Goal: Share content: Share content

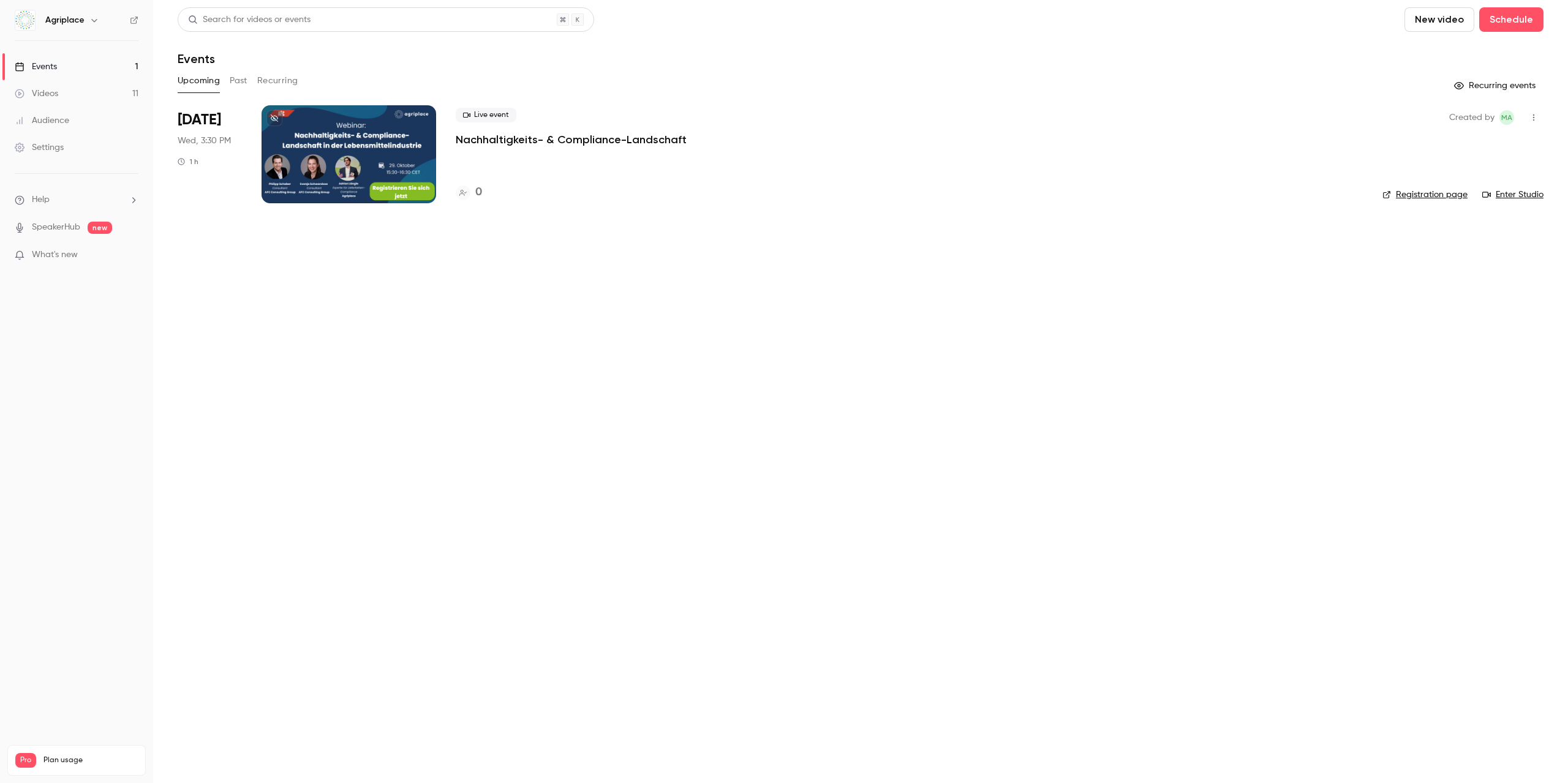
click at [232, 80] on button "Past" at bounding box center [238, 80] width 18 height 19
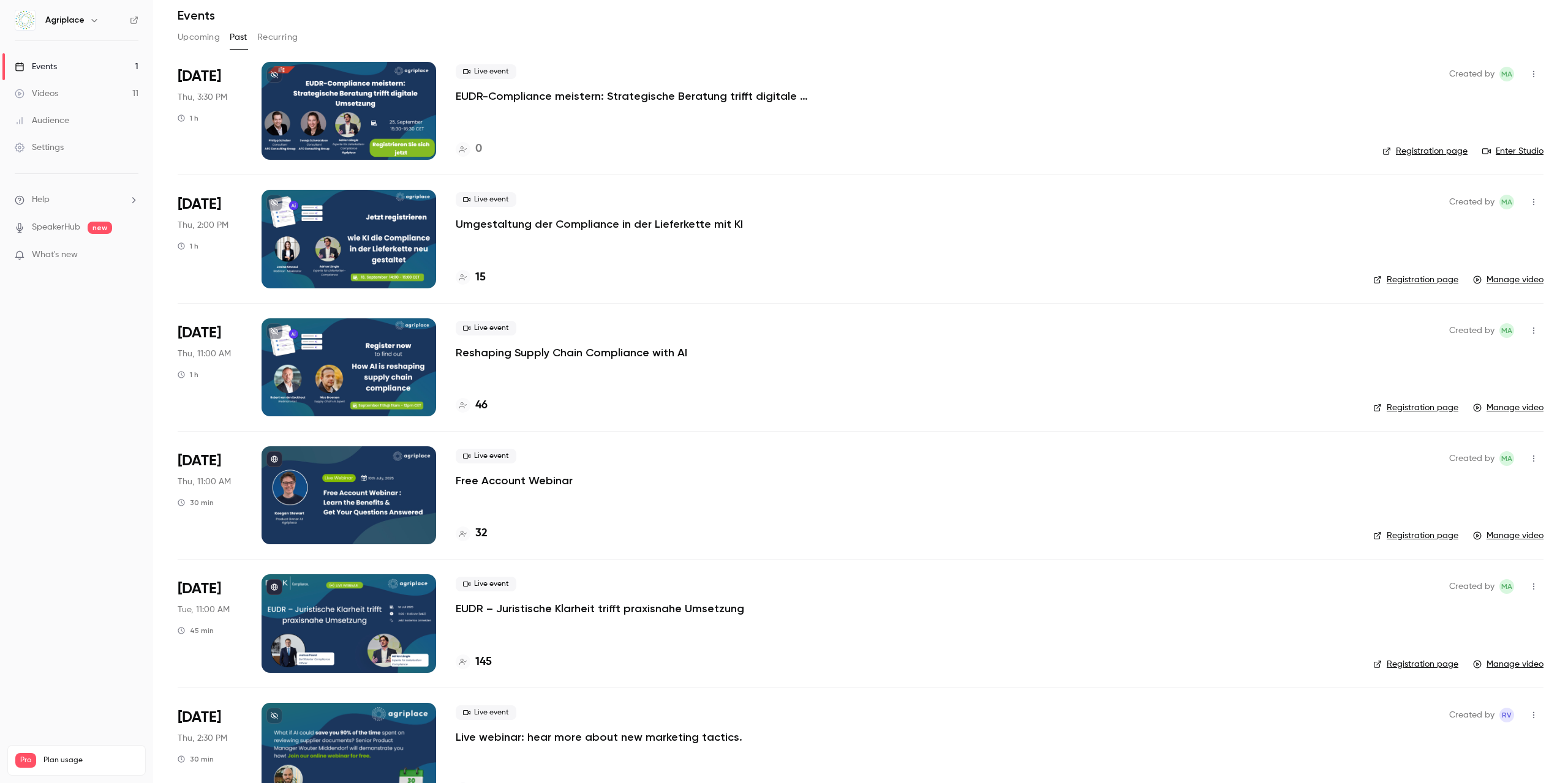
scroll to position [84, 0]
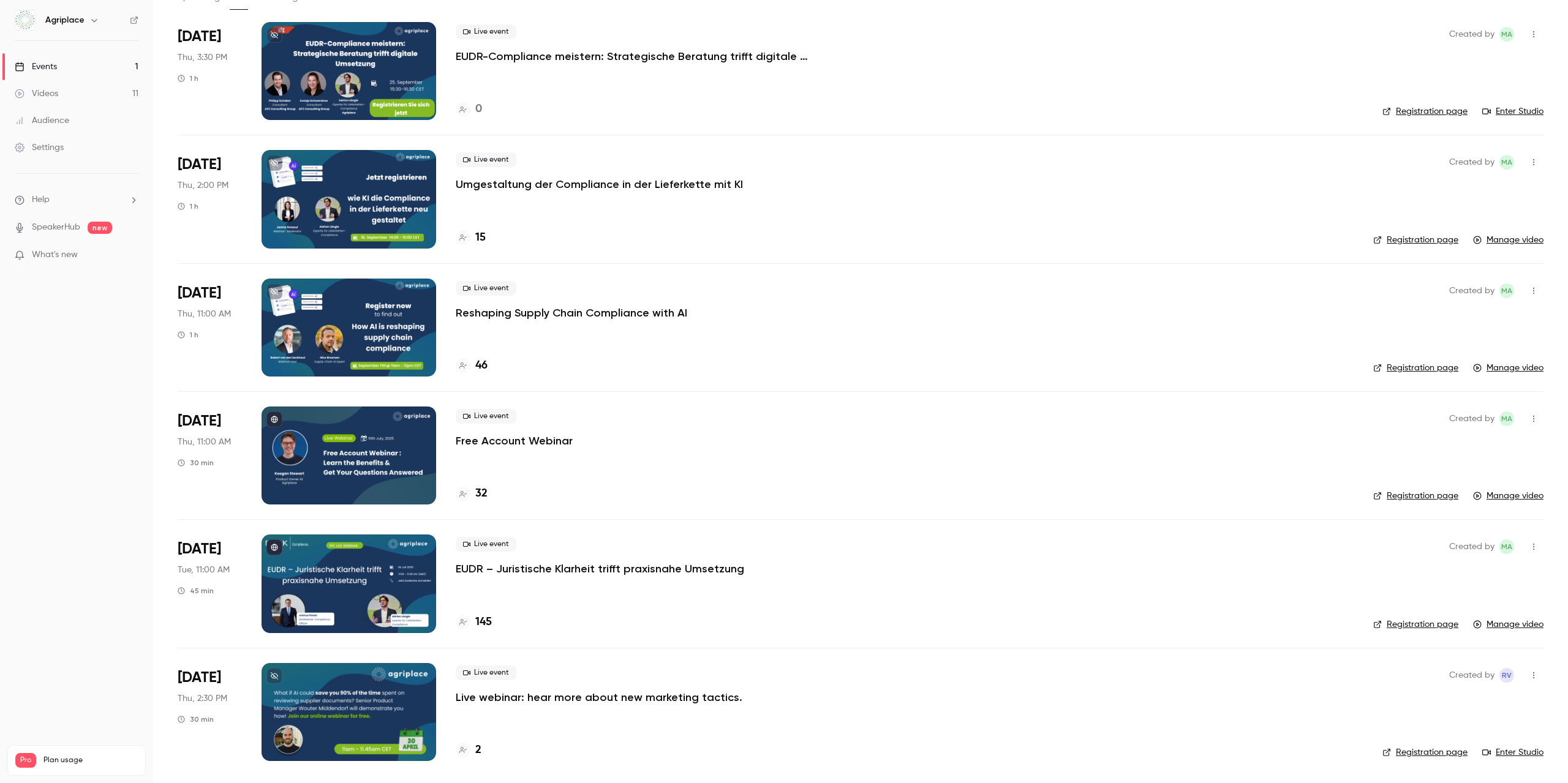
click at [386, 449] on div at bounding box center [349, 455] width 175 height 98
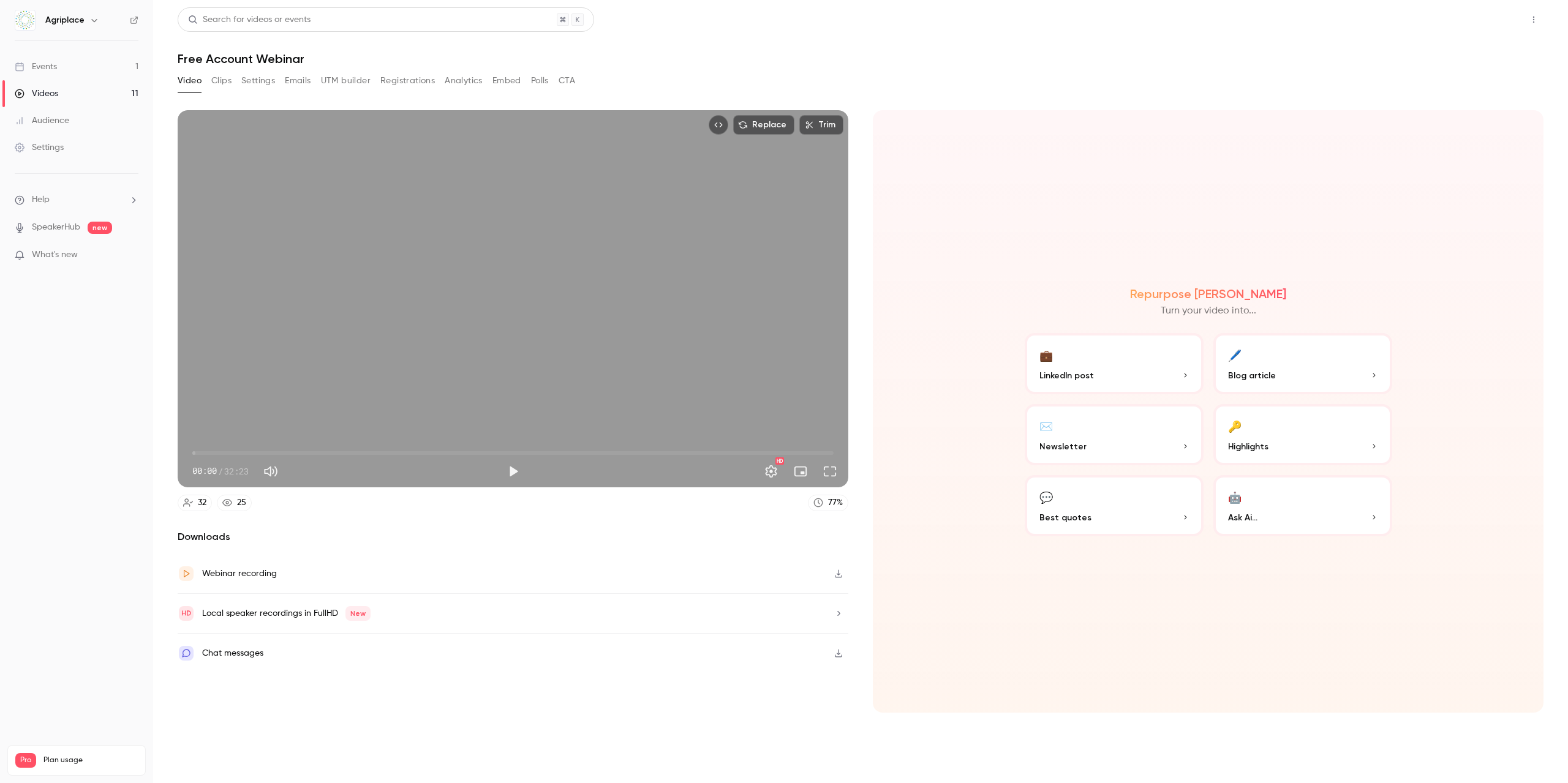
click at [1482, 27] on button "Share" at bounding box center [1490, 19] width 48 height 24
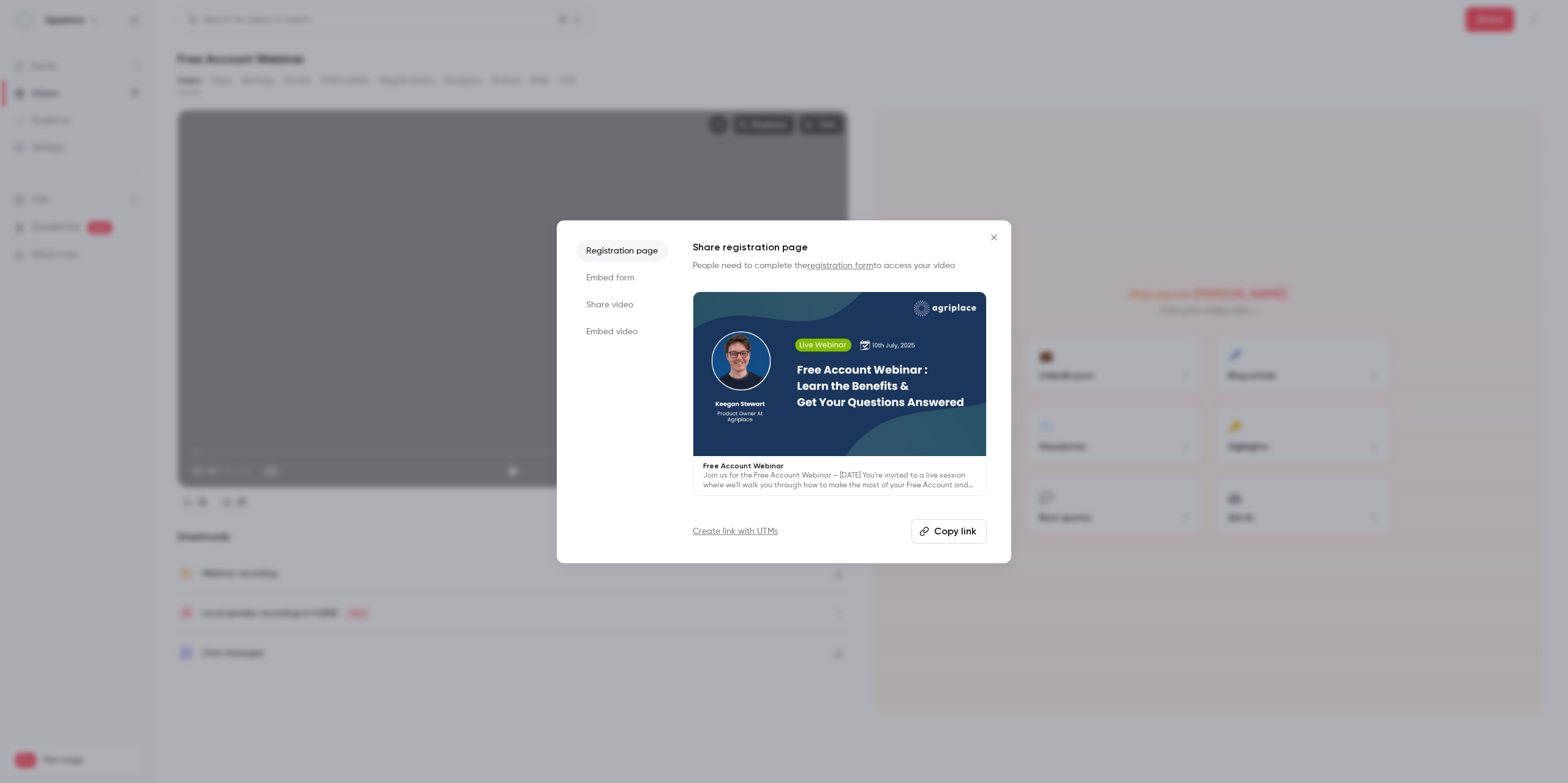
click at [617, 279] on li "Embed form" at bounding box center [622, 278] width 92 height 22
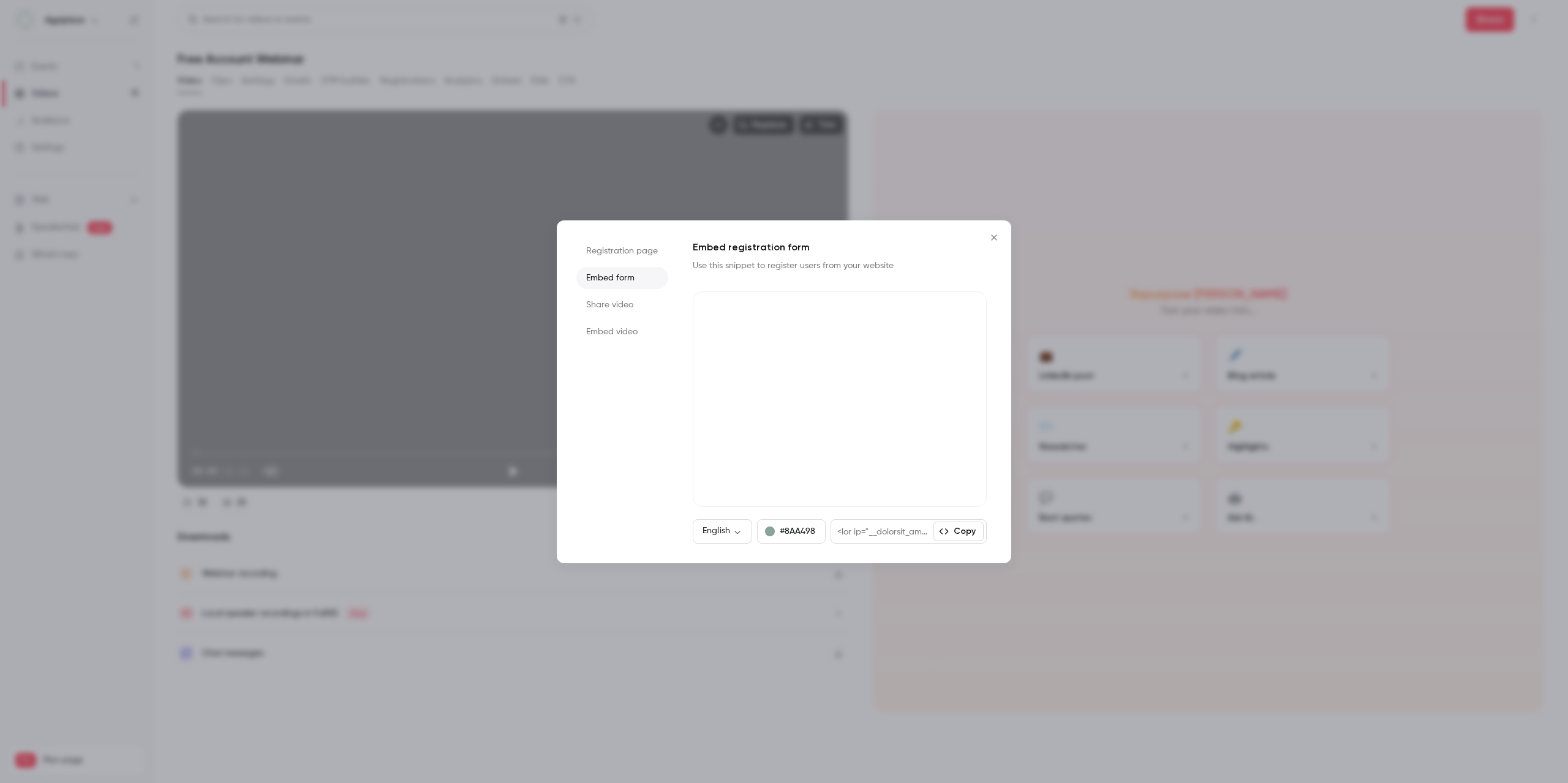
click at [633, 311] on li "Share video" at bounding box center [622, 304] width 92 height 22
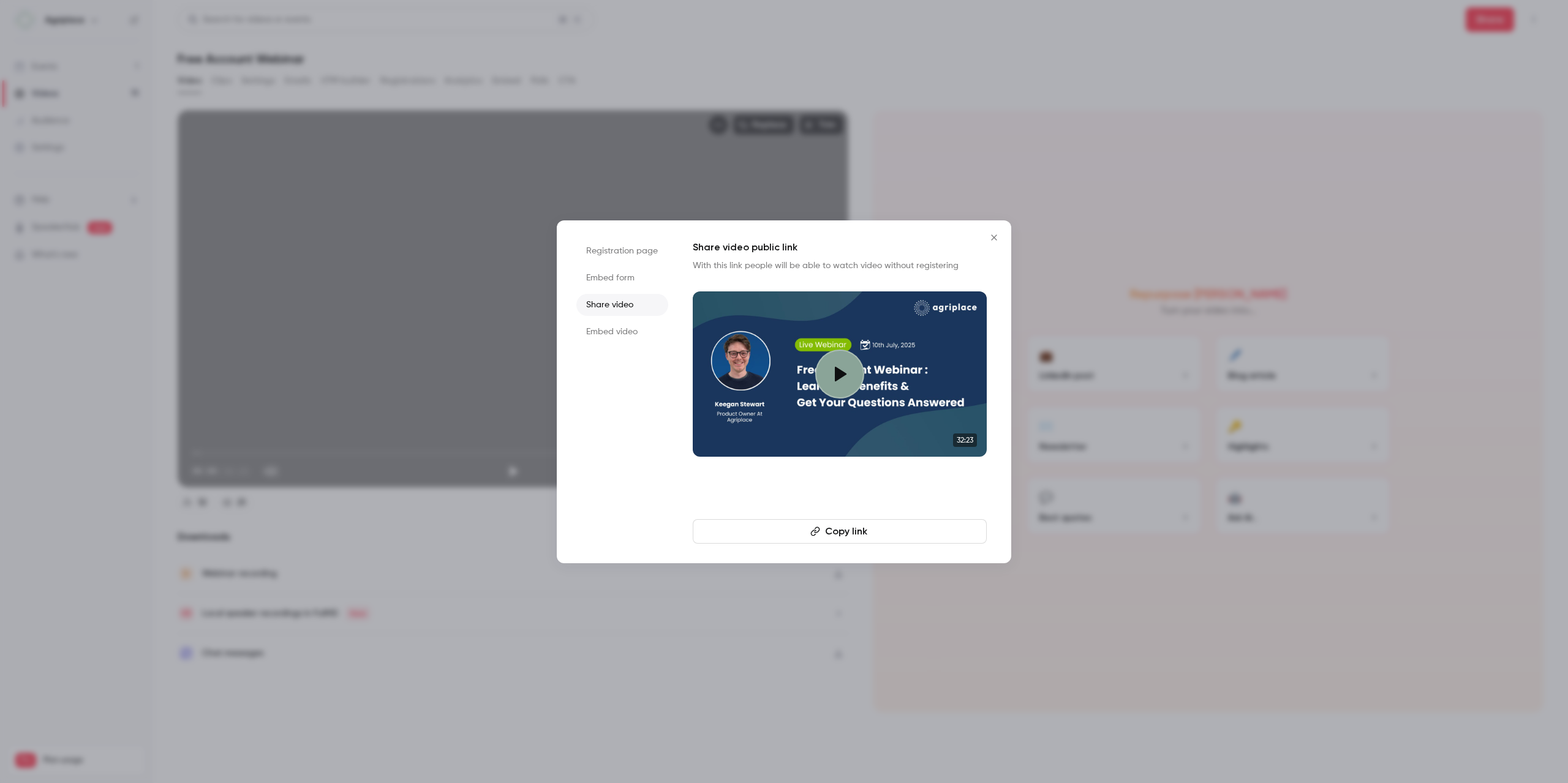
click at [638, 332] on li "Embed video" at bounding box center [622, 332] width 92 height 22
click at [995, 233] on icon "Close" at bounding box center [994, 237] width 14 height 10
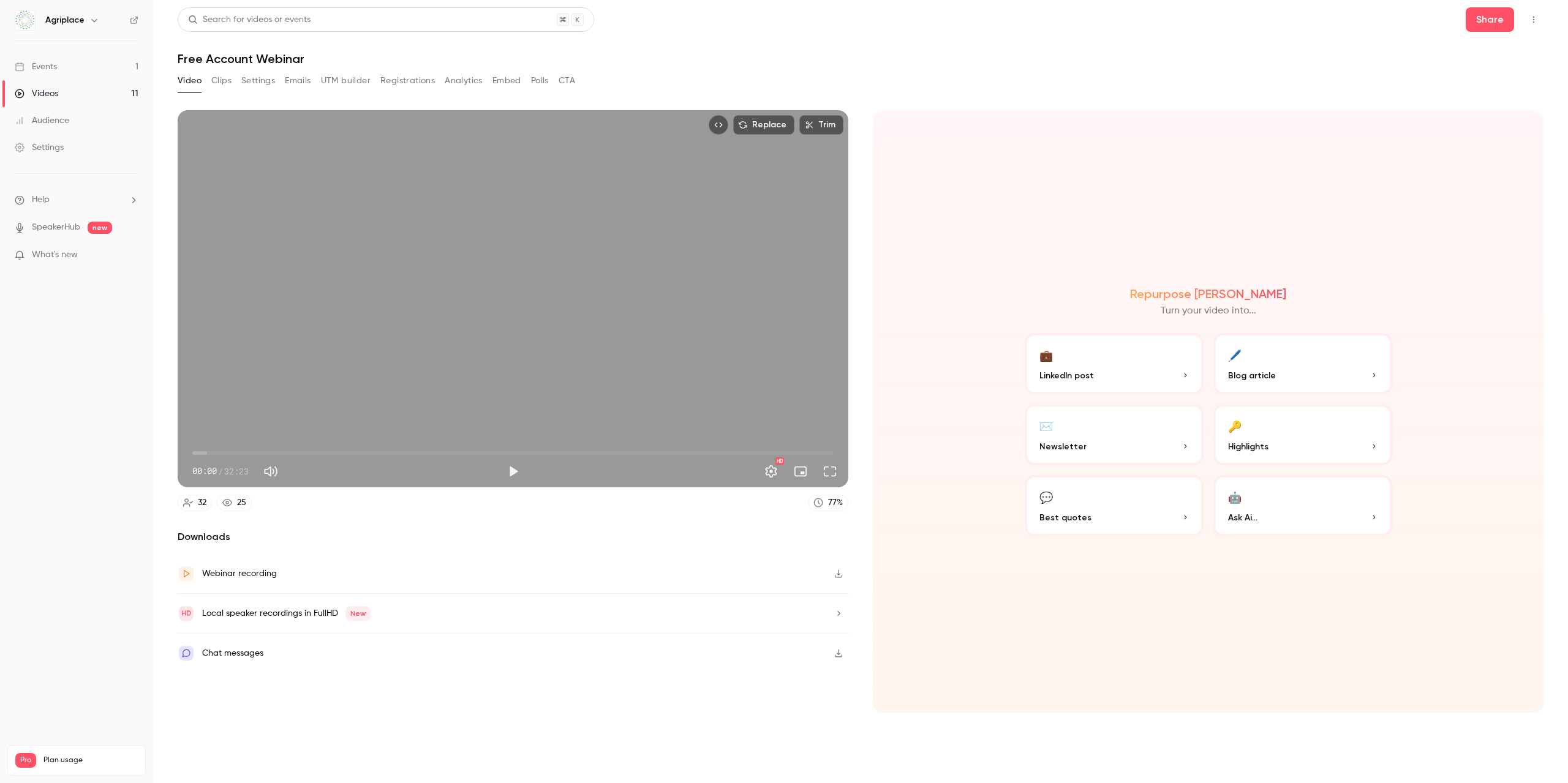
click at [335, 78] on button "UTM builder" at bounding box center [346, 80] width 50 height 19
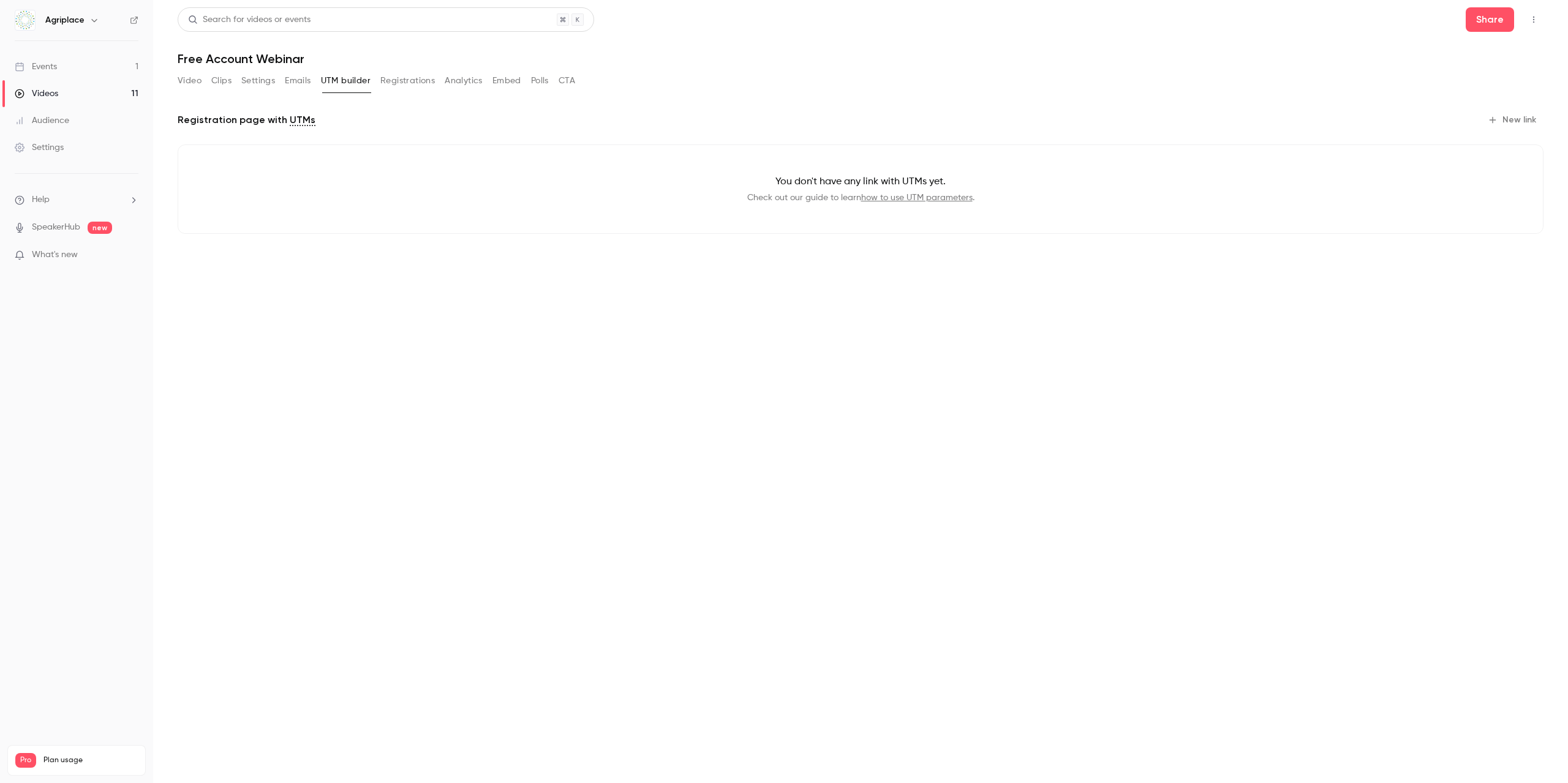
click at [955, 201] on link "how to use UTM parameters" at bounding box center [917, 198] width 112 height 9
